Goal: Task Accomplishment & Management: Complete application form

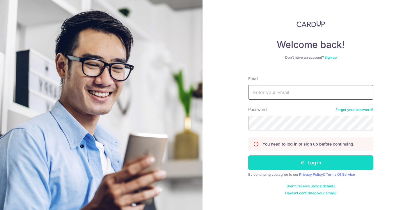
type input "[EMAIL_ADDRESS][DOMAIN_NAME]"
click at [302, 166] on button "Log in" at bounding box center [310, 163] width 125 height 15
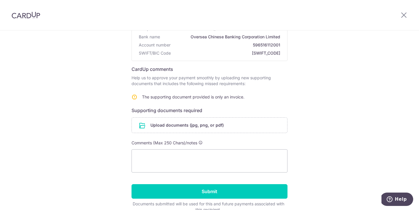
scroll to position [63, 0]
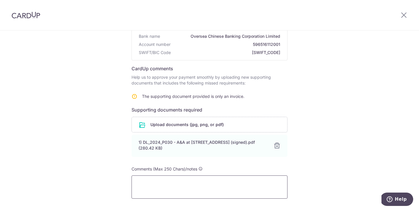
click at [159, 189] on textarea at bounding box center [209, 187] width 156 height 23
click at [151, 182] on textarea "Enginner is" at bounding box center [209, 187] width 156 height 23
click at [170, 184] on textarea "Engineer is" at bounding box center [209, 187] width 156 height 23
type textarea "Engineer is hired to work with my Architect team for house renovation"
click at [354, 126] on div "Help us verify your payment Recipient details Recipient DALI C&S CONSULTANTS PT…" at bounding box center [209, 117] width 419 height 298
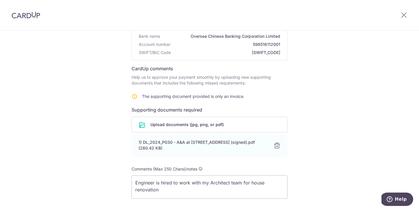
scroll to position [119, 0]
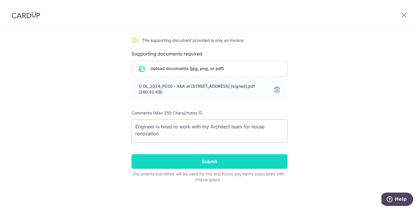
click at [224, 165] on input "Submit" at bounding box center [209, 161] width 156 height 15
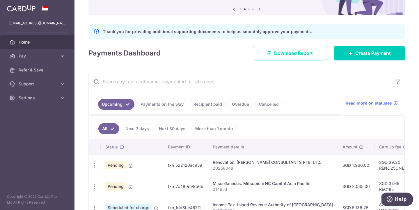
scroll to position [58, 0]
